Goal: Check status: Verify the current state of an ongoing process or item

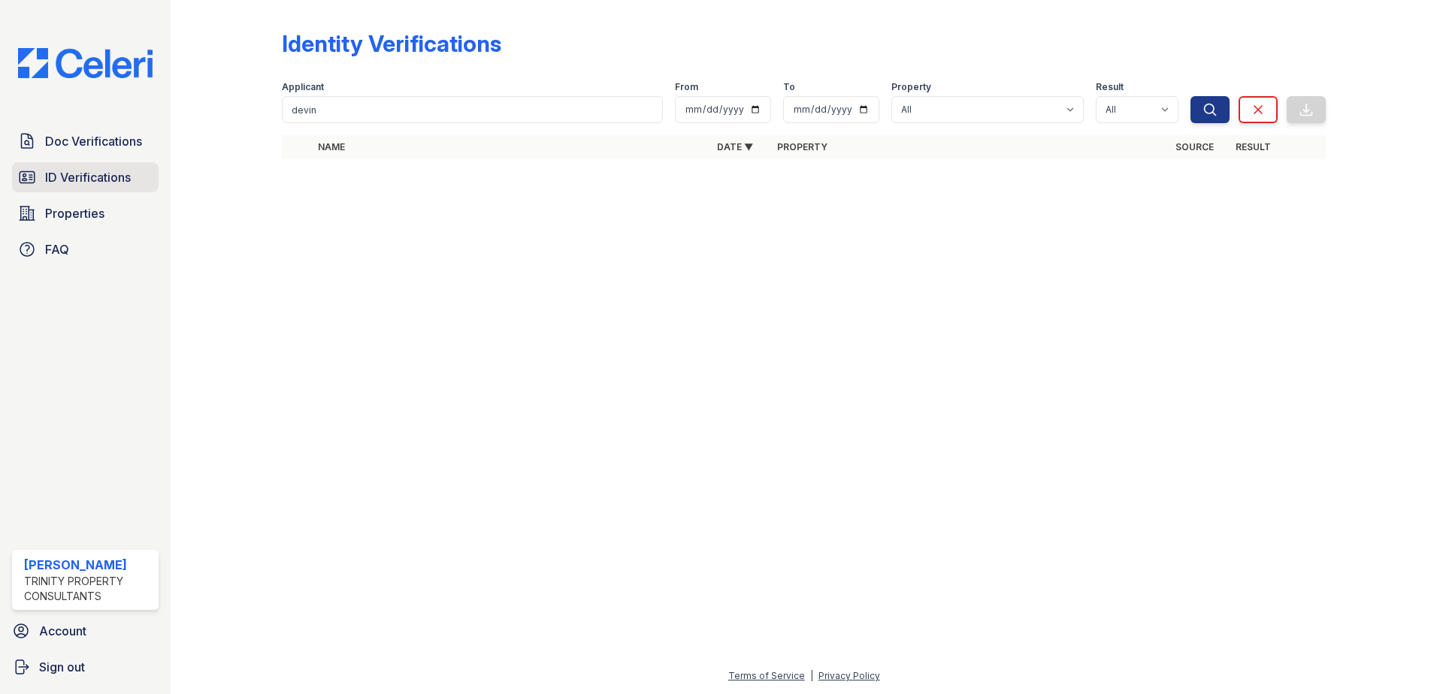
click at [96, 177] on span "ID Verifications" at bounding box center [88, 177] width 86 height 18
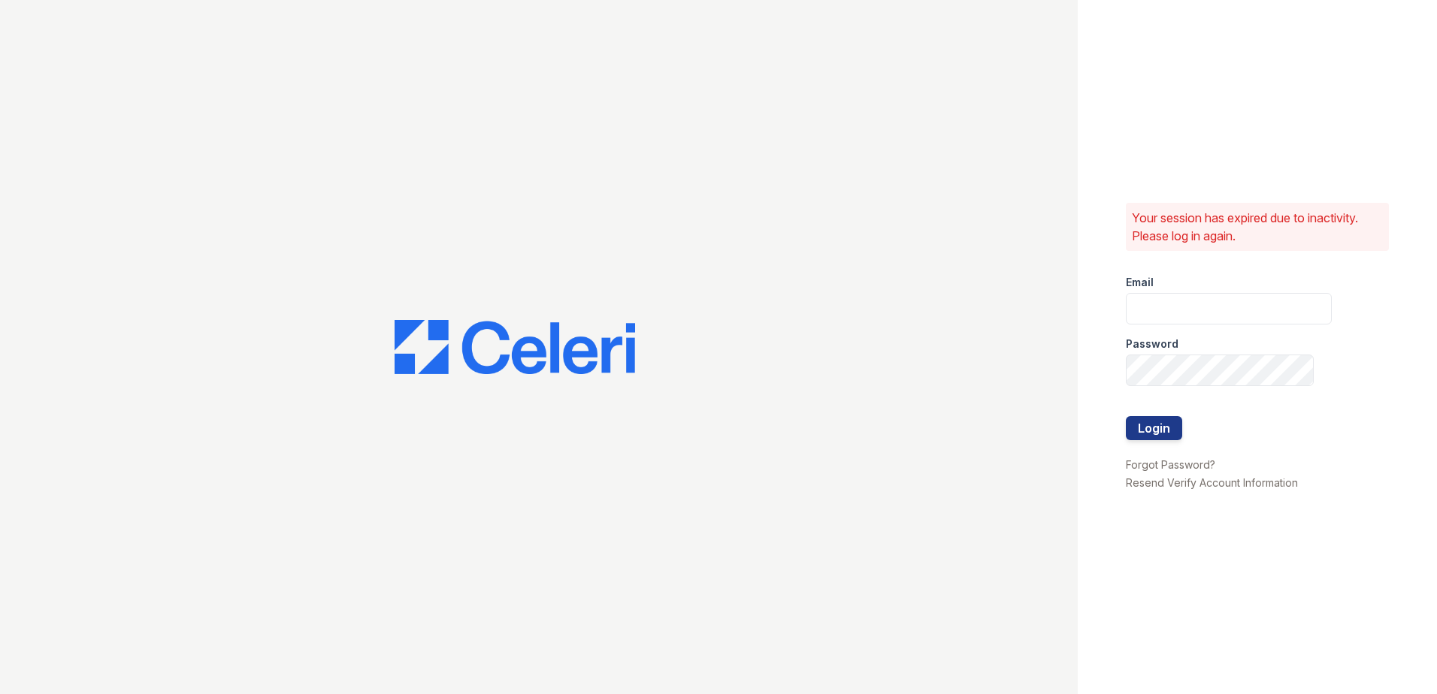
click at [388, 118] on div at bounding box center [539, 347] width 1078 height 694
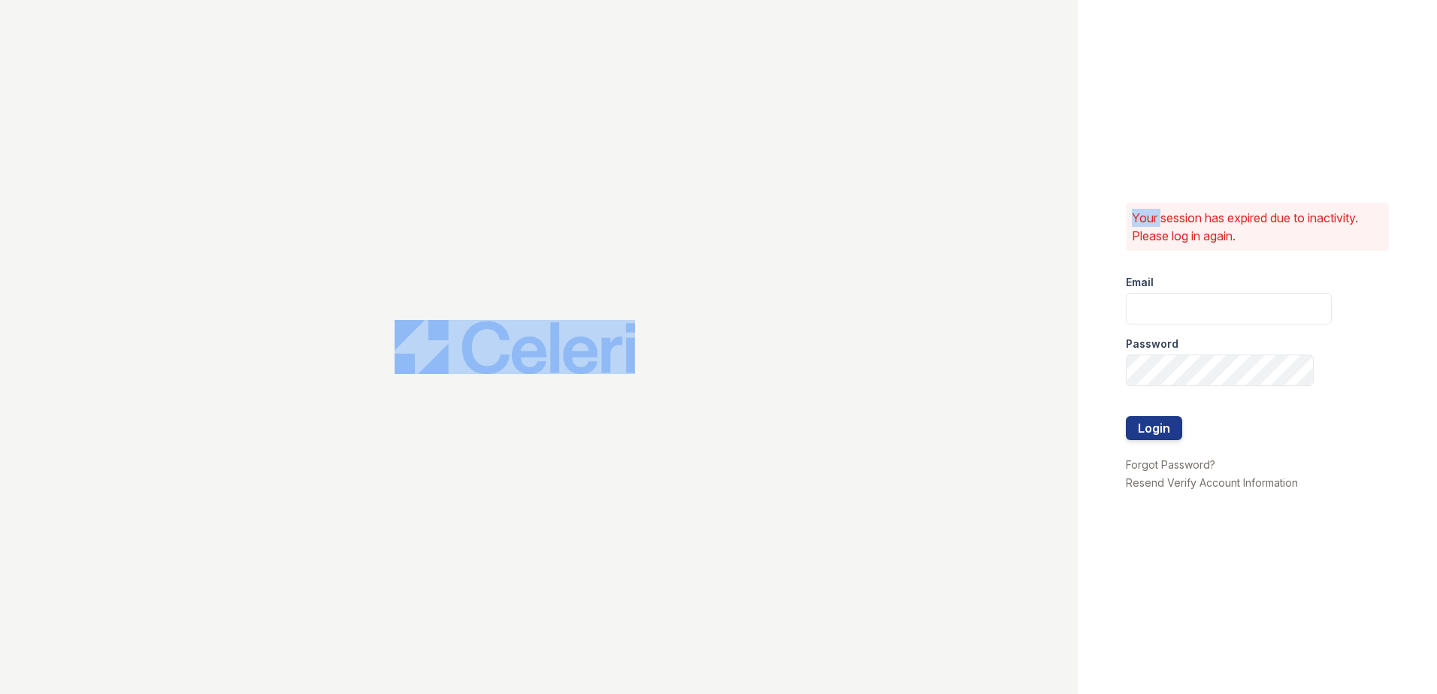
click at [388, 118] on div at bounding box center [539, 347] width 1078 height 694
type input "rhueser@trinity-pm.com"
click at [1167, 434] on button "Login" at bounding box center [1154, 428] width 56 height 24
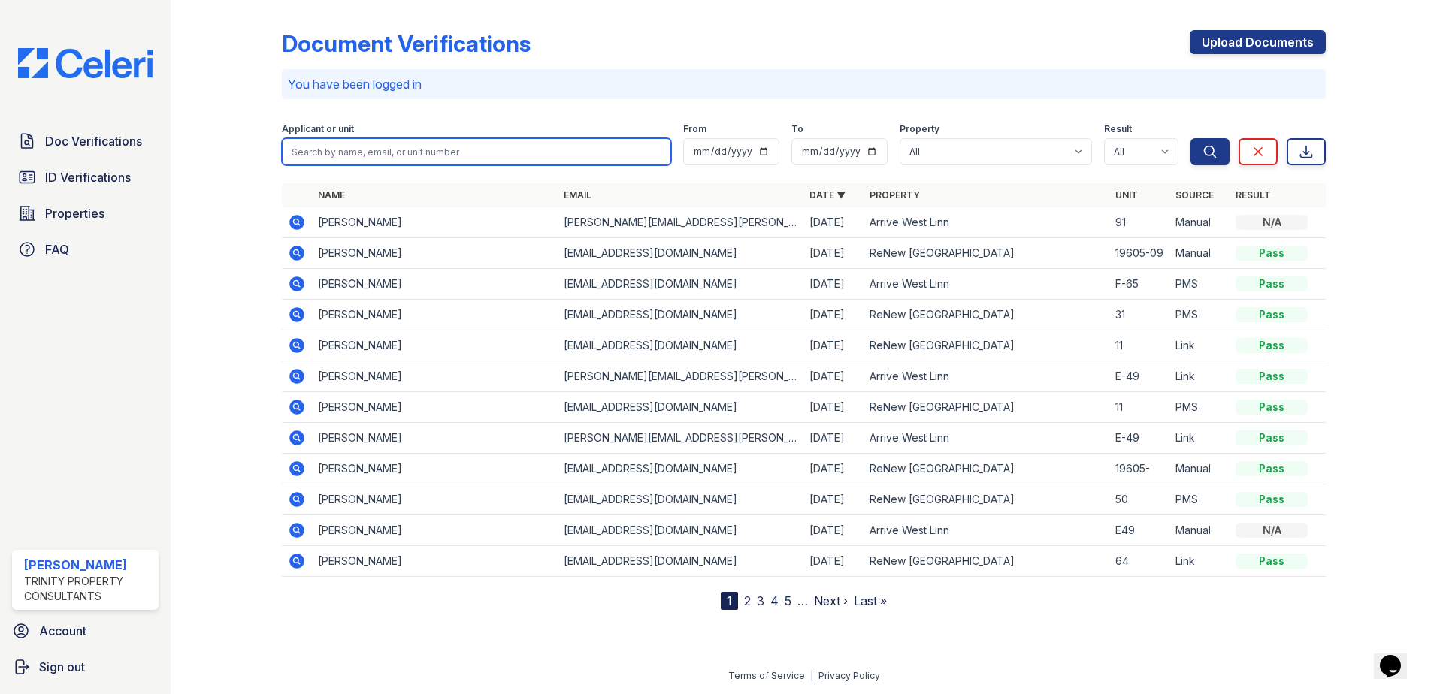
click at [425, 165] on input "search" at bounding box center [476, 151] width 389 height 27
type input "[PERSON_NAME]"
click at [1191, 138] on button "Search" at bounding box center [1210, 151] width 39 height 27
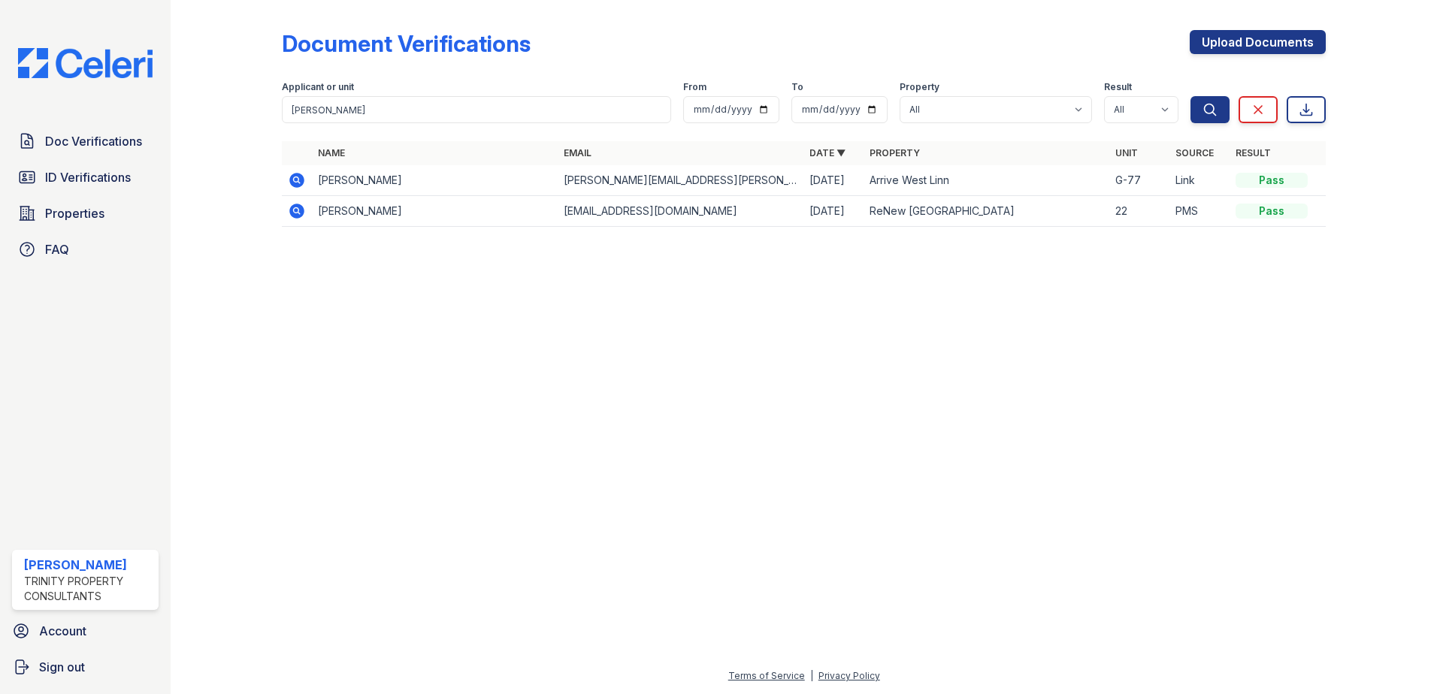
click at [302, 186] on icon at bounding box center [297, 180] width 18 height 18
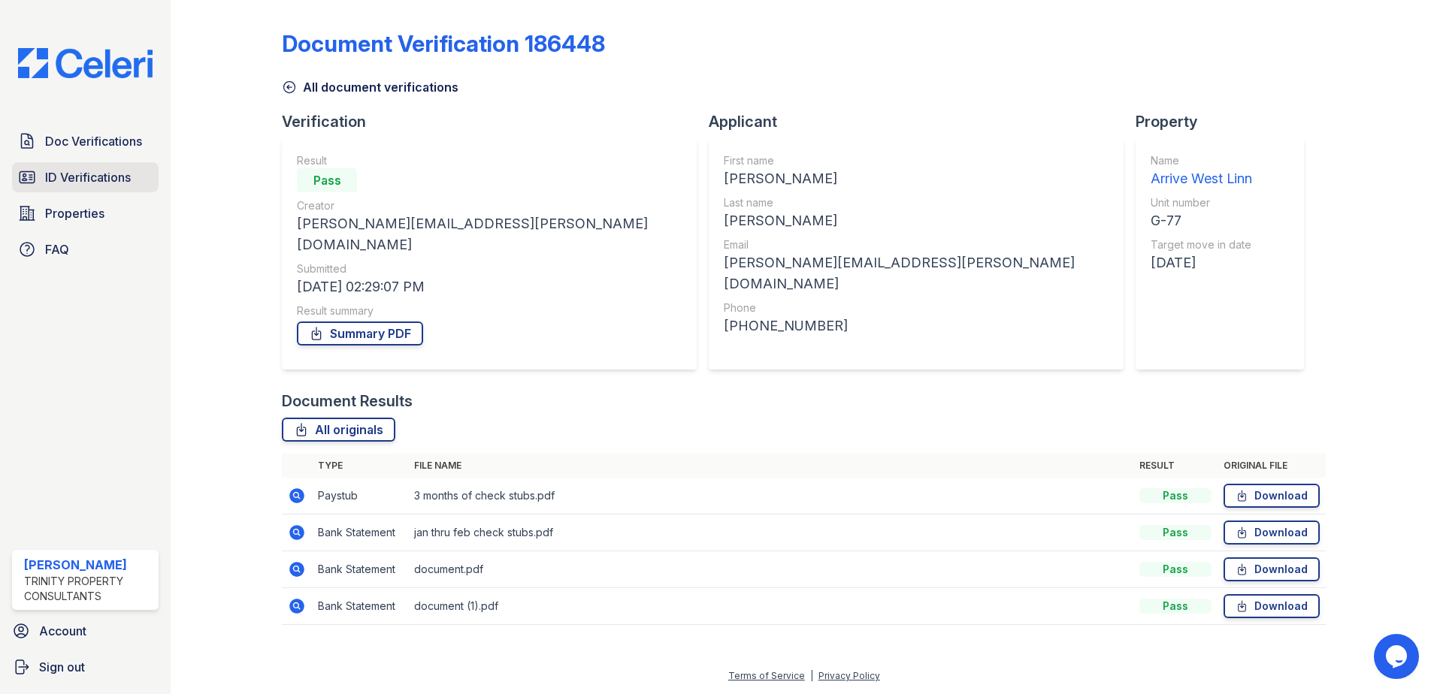
click at [101, 174] on span "ID Verifications" at bounding box center [88, 177] width 86 height 18
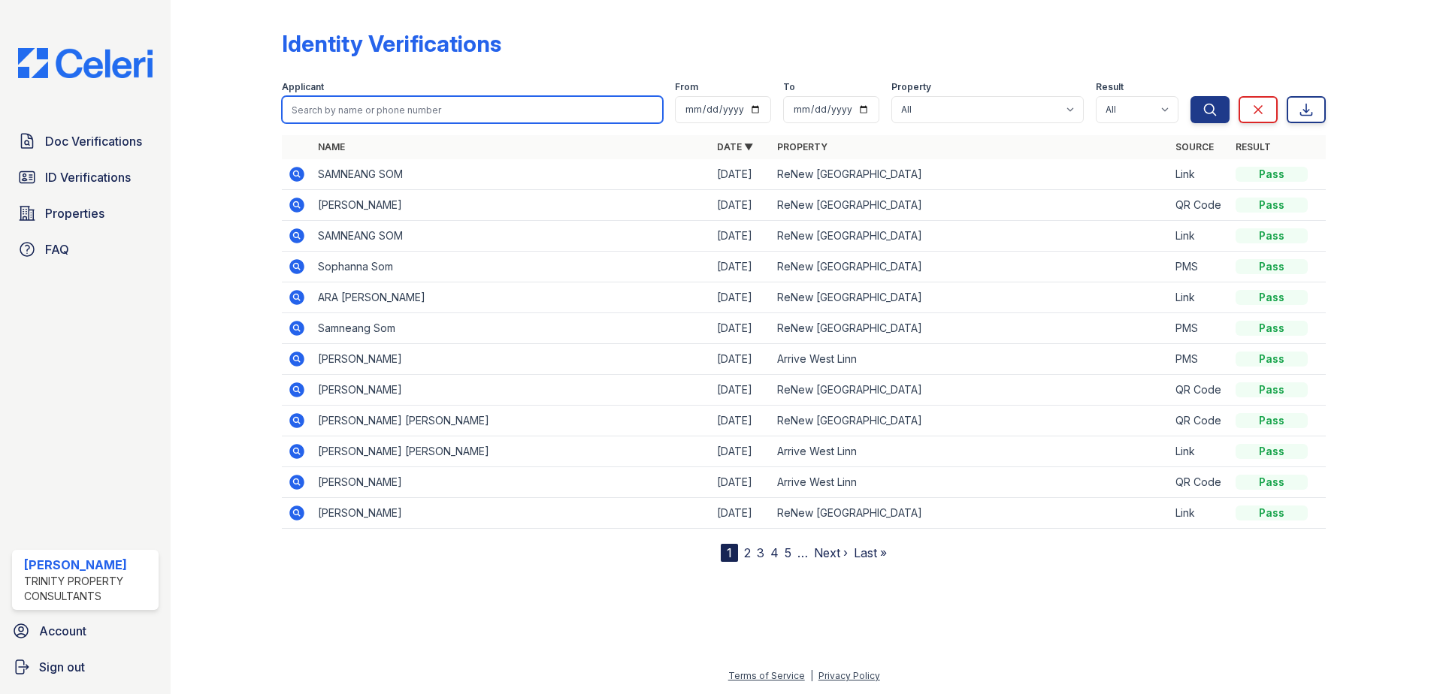
click at [372, 107] on input "search" at bounding box center [472, 109] width 381 height 27
type input "[PERSON_NAME]"
click at [1191, 96] on button "Search" at bounding box center [1210, 109] width 39 height 27
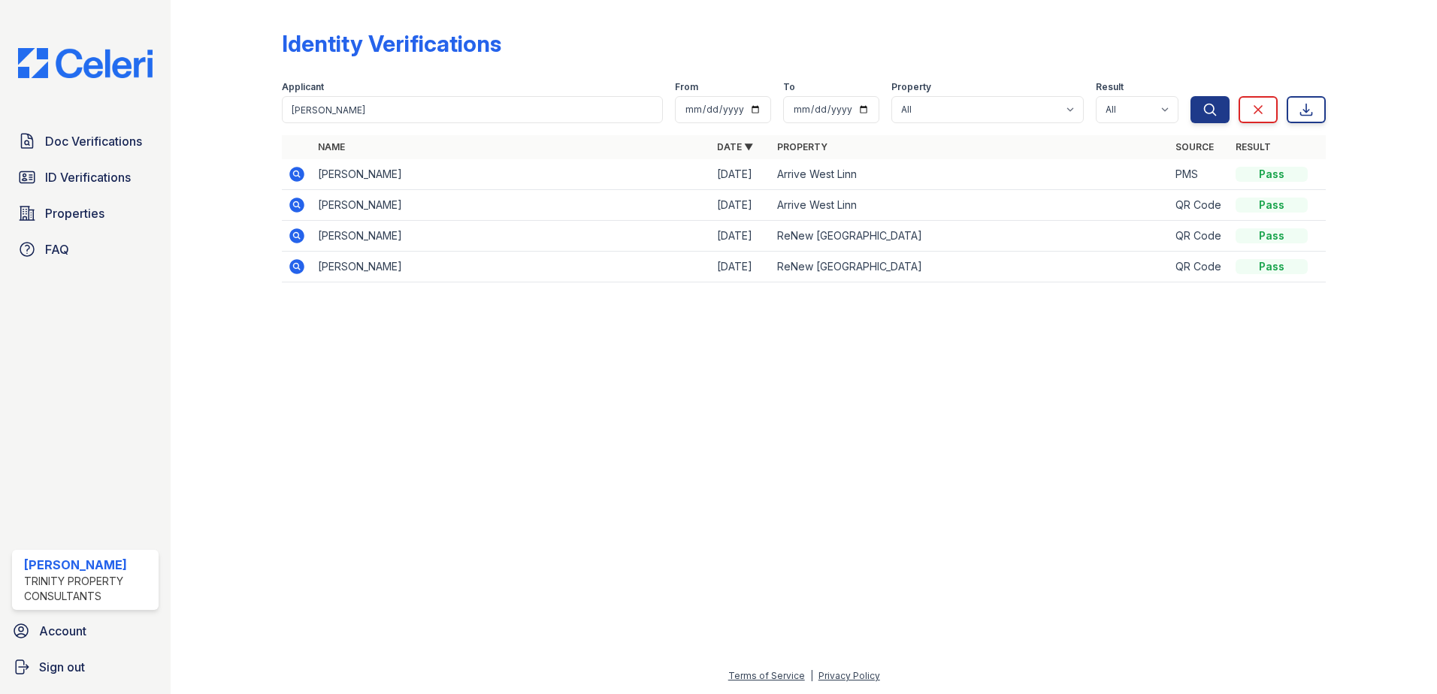
click at [301, 175] on icon at bounding box center [296, 174] width 15 height 15
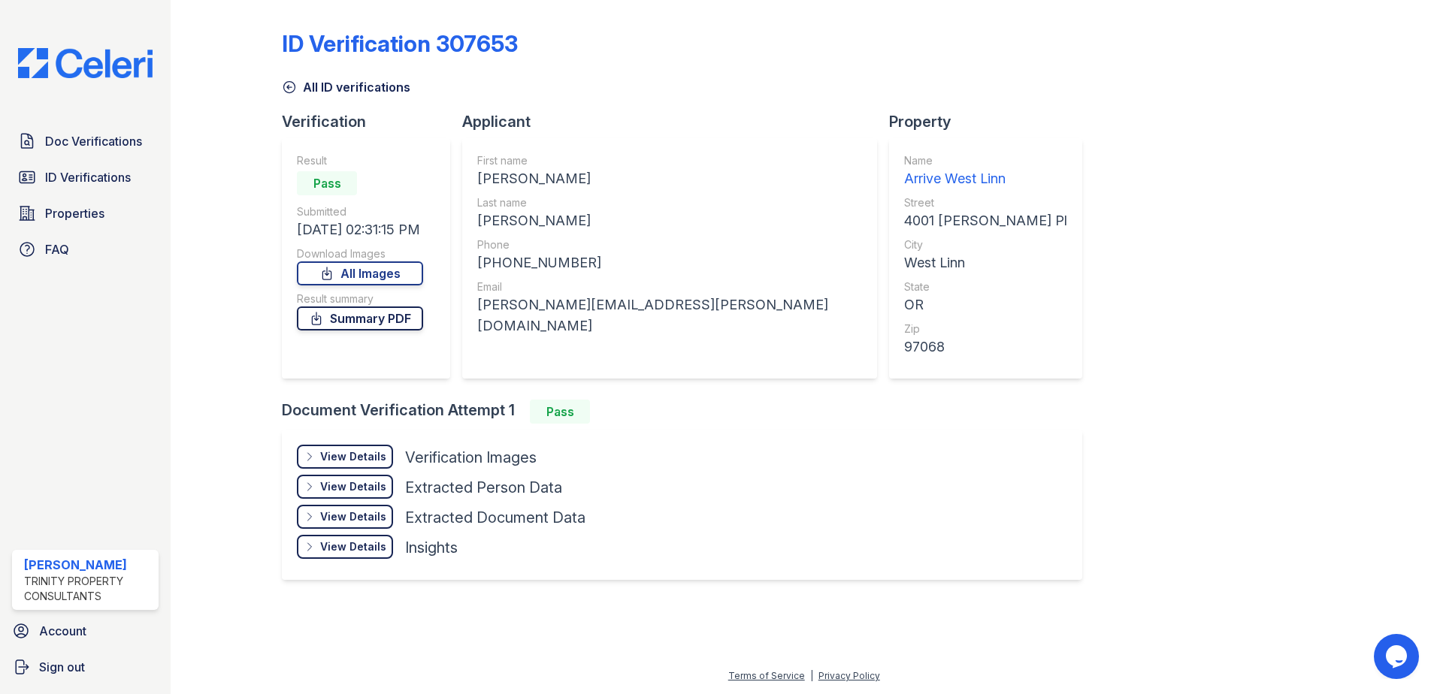
click at [362, 316] on link "Summary PDF" at bounding box center [360, 319] width 126 height 24
